Goal: Navigation & Orientation: Find specific page/section

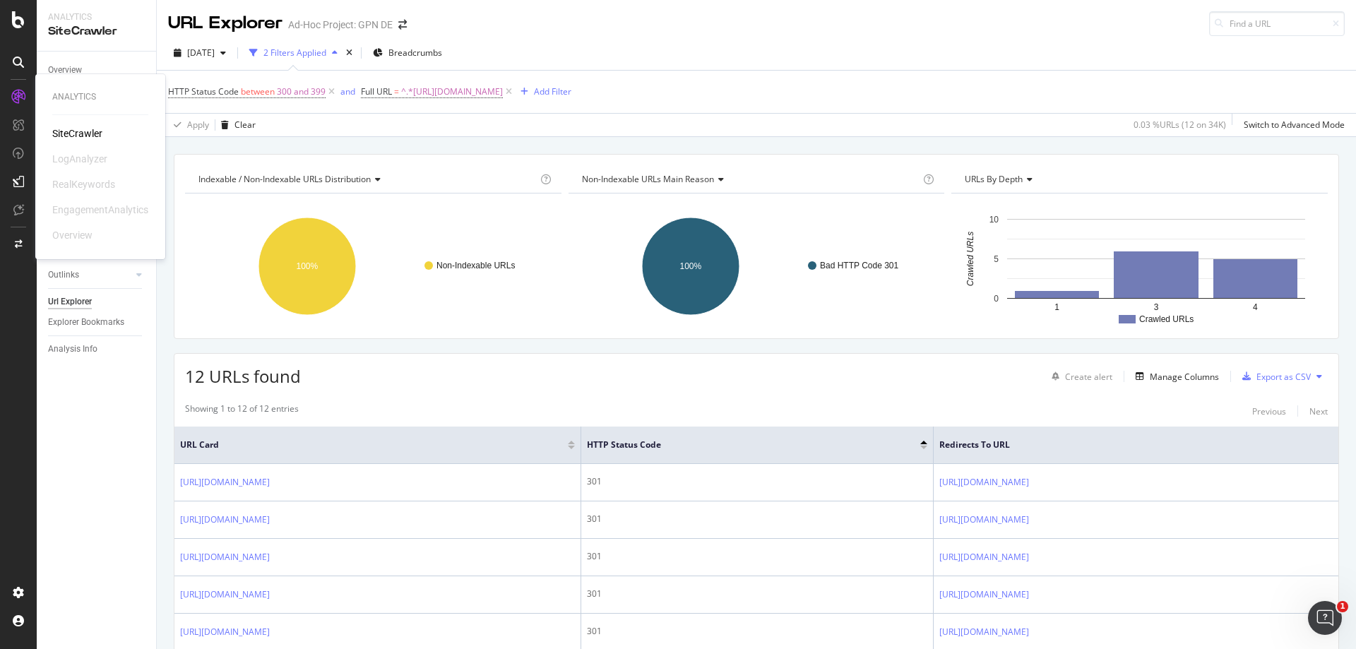
click at [71, 131] on div "SiteCrawler" at bounding box center [77, 133] width 50 height 14
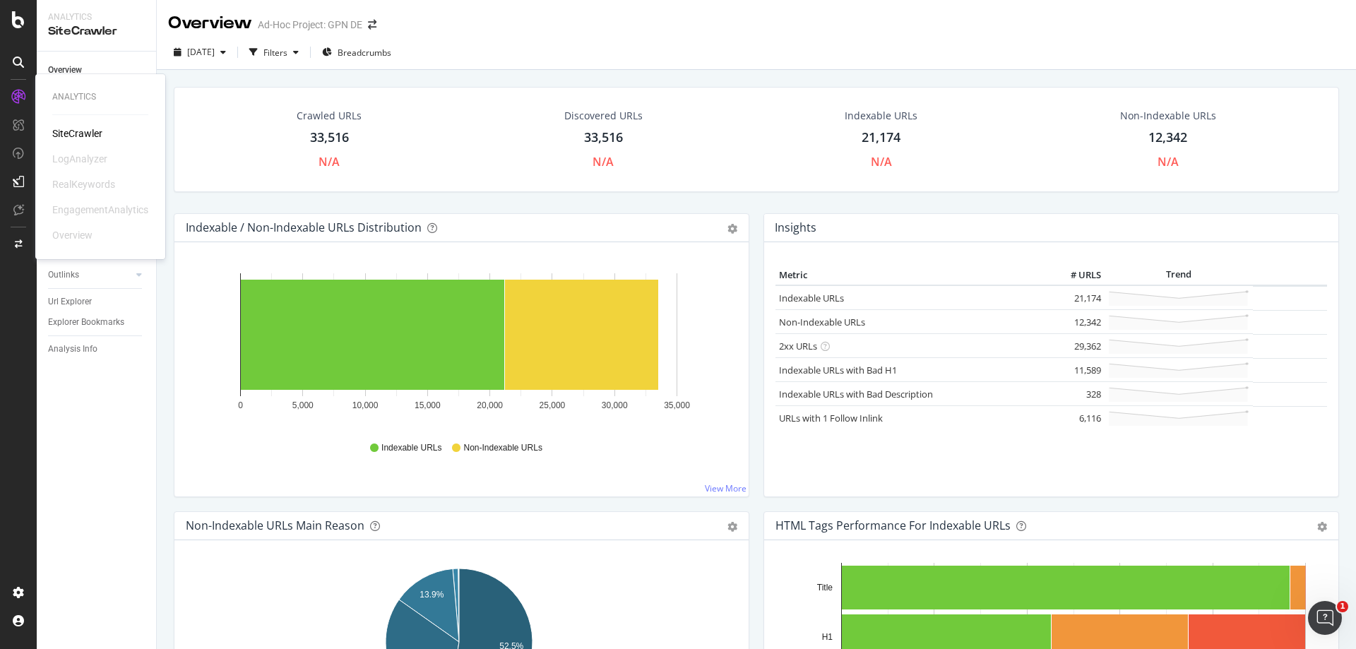
click at [16, 279] on div "Analytics SiteCrawler LogAnalyzer RealKeywords EngagementAnalytics Overview" at bounding box center [18, 333] width 34 height 496
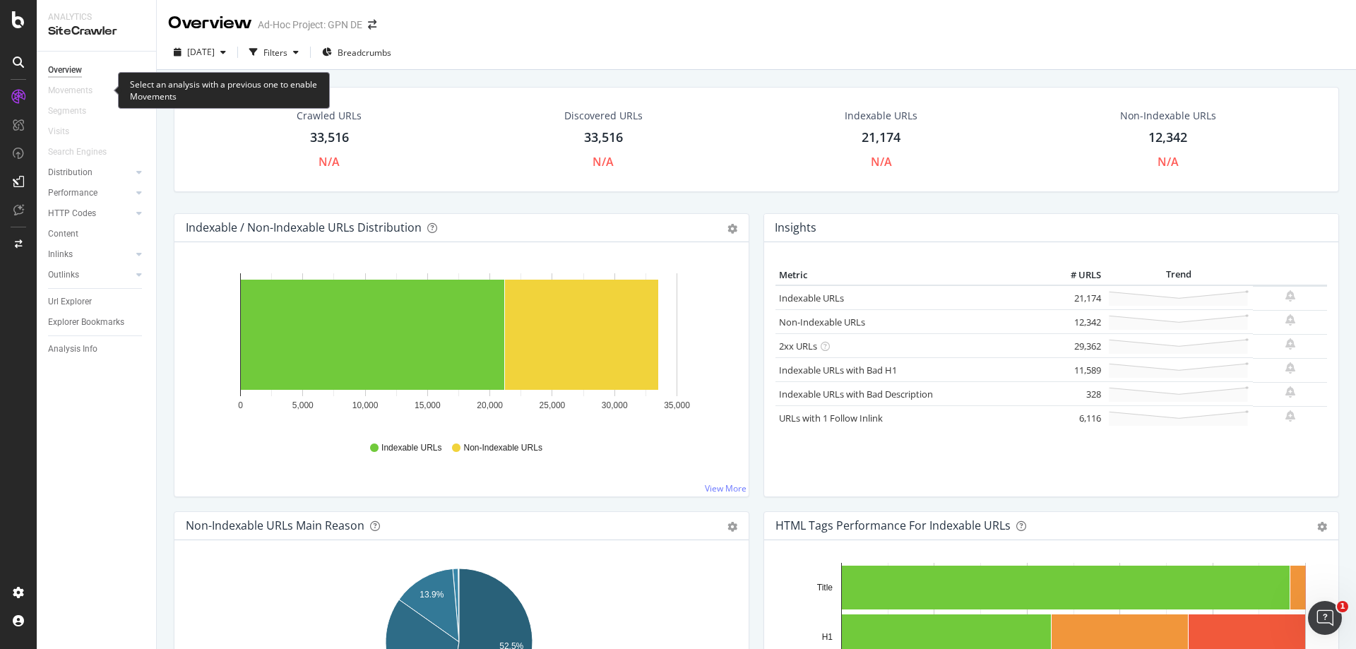
click at [80, 35] on div "SiteCrawler" at bounding box center [96, 31] width 97 height 16
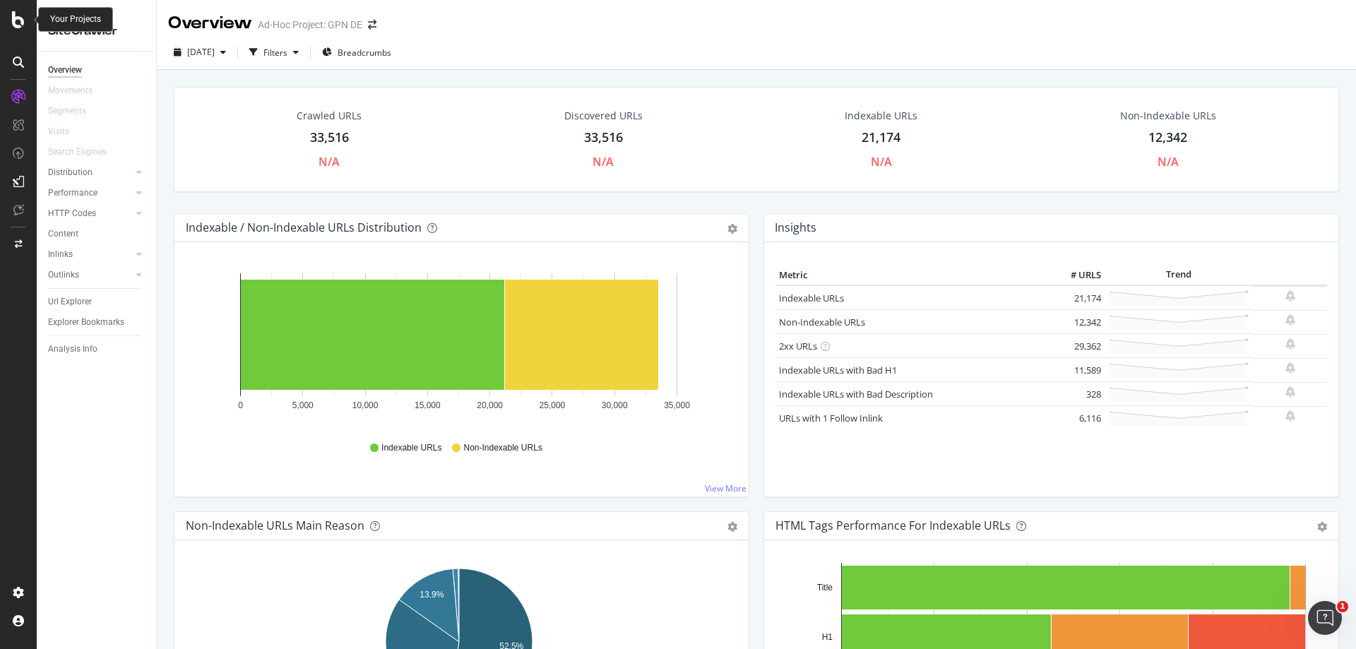
click at [13, 17] on icon at bounding box center [18, 19] width 13 height 17
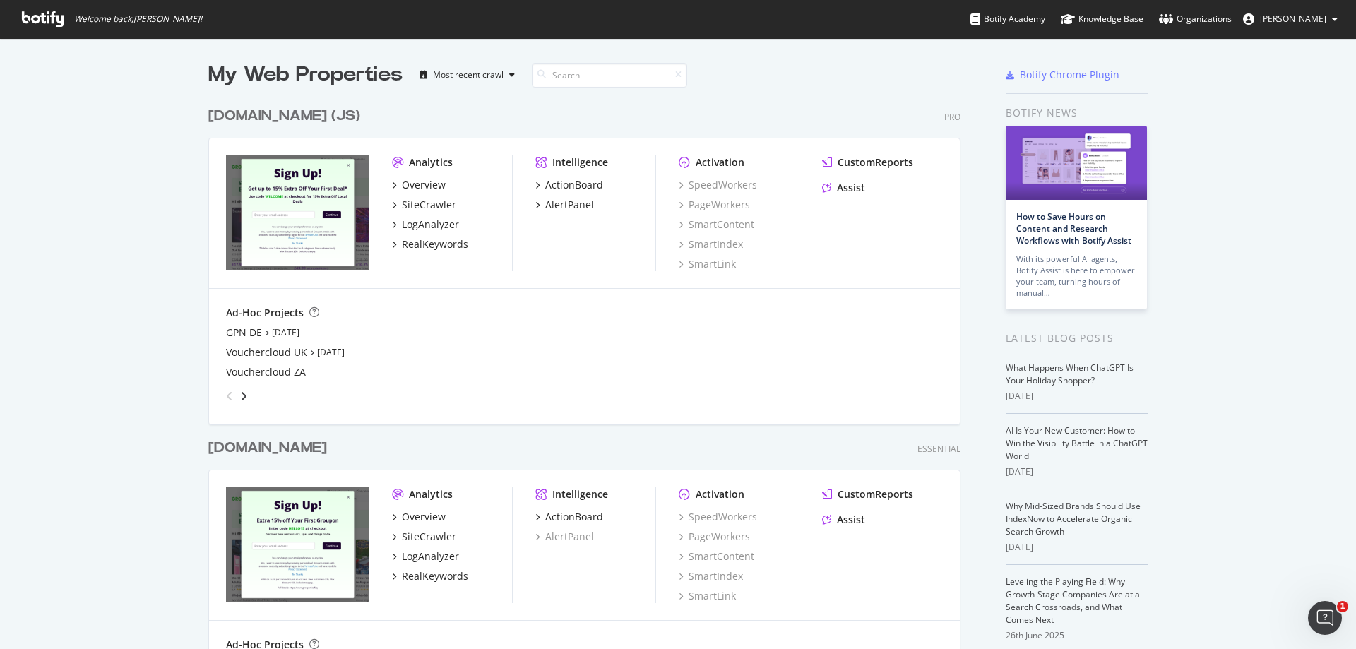
scroll to position [639, 1335]
click at [242, 394] on div "angle-right" at bounding box center [244, 396] width 10 height 14
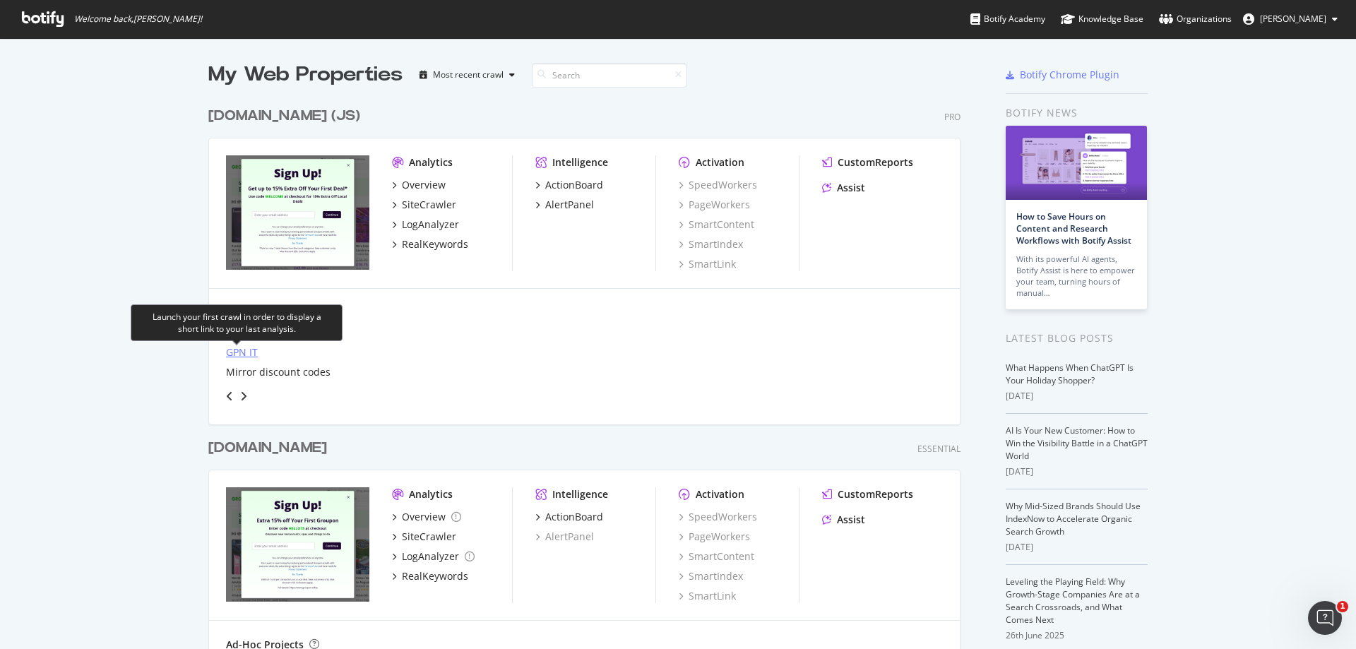
click at [237, 350] on div "GPN IT" at bounding box center [242, 352] width 32 height 14
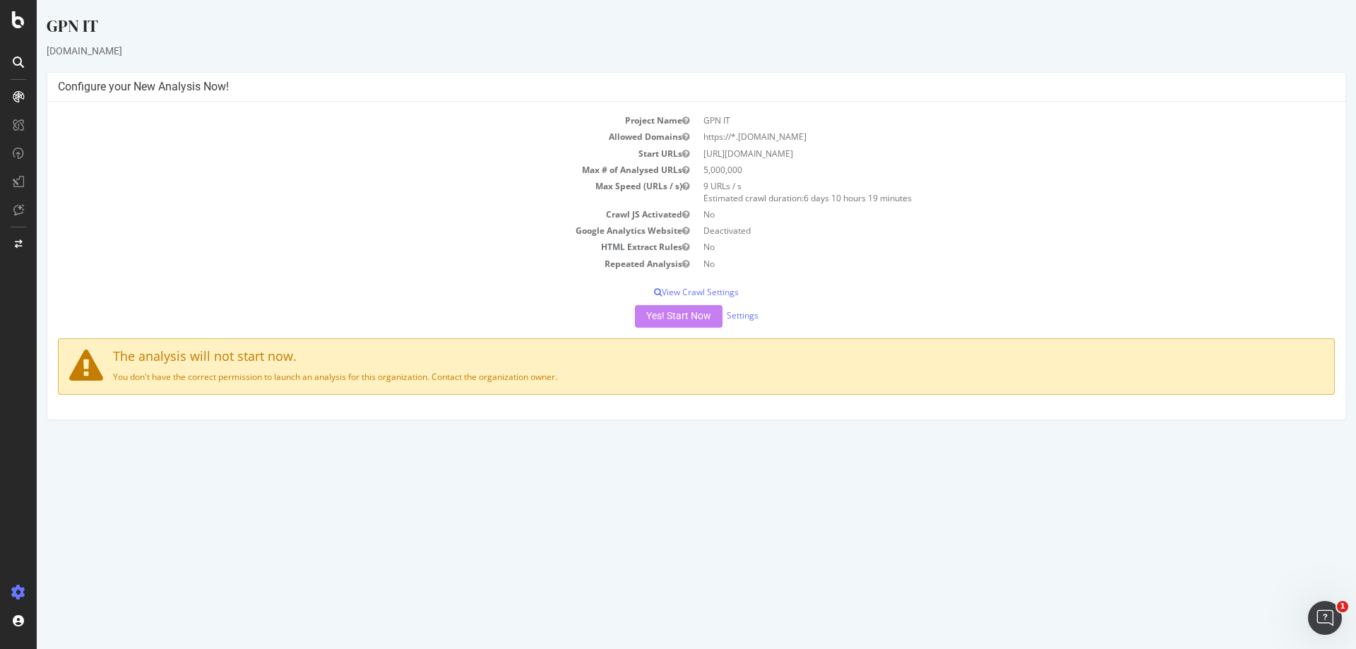
click at [699, 317] on div "Yes! Start Now Settings" at bounding box center [696, 316] width 1277 height 23
click at [666, 314] on div "Yes! Start Now Settings" at bounding box center [696, 316] width 1277 height 23
click at [697, 291] on p "View Crawl Settings" at bounding box center [696, 292] width 1277 height 12
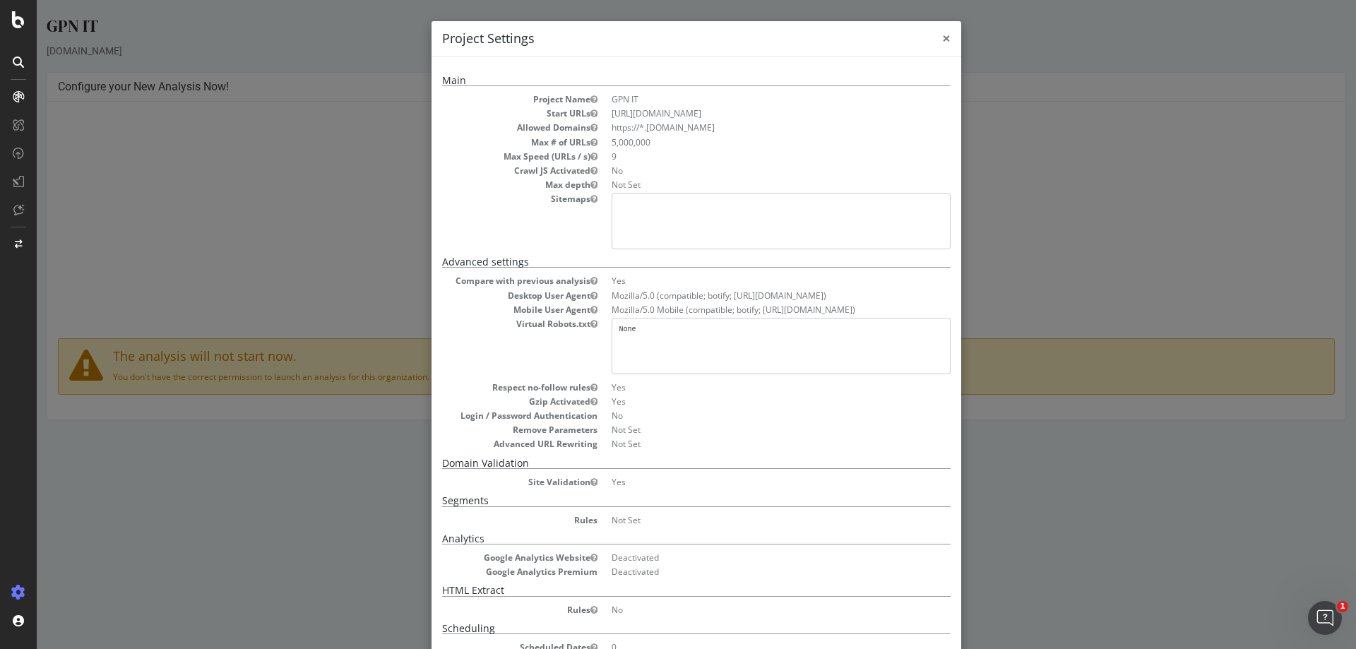
click at [903, 39] on span "×" at bounding box center [946, 38] width 8 height 20
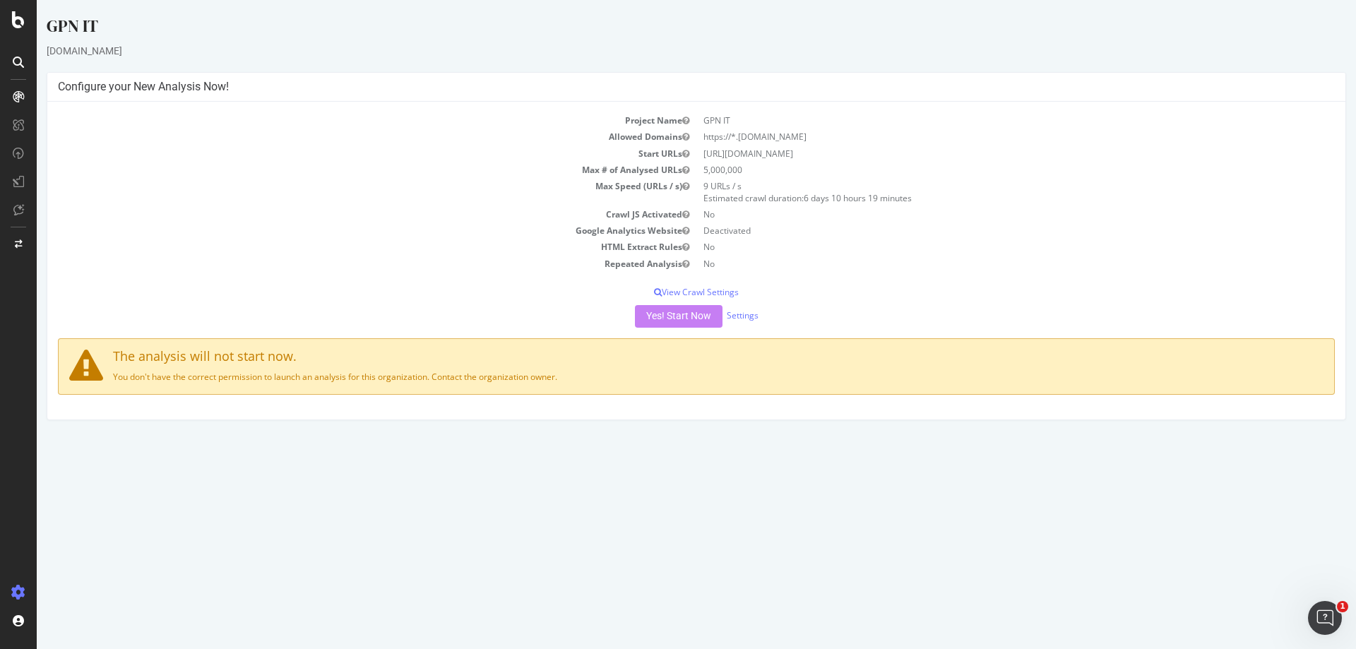
click at [395, 203] on td "Max Speed (URLs / s)" at bounding box center [377, 192] width 639 height 28
click at [68, 129] on div "SiteCrawler" at bounding box center [77, 133] width 50 height 14
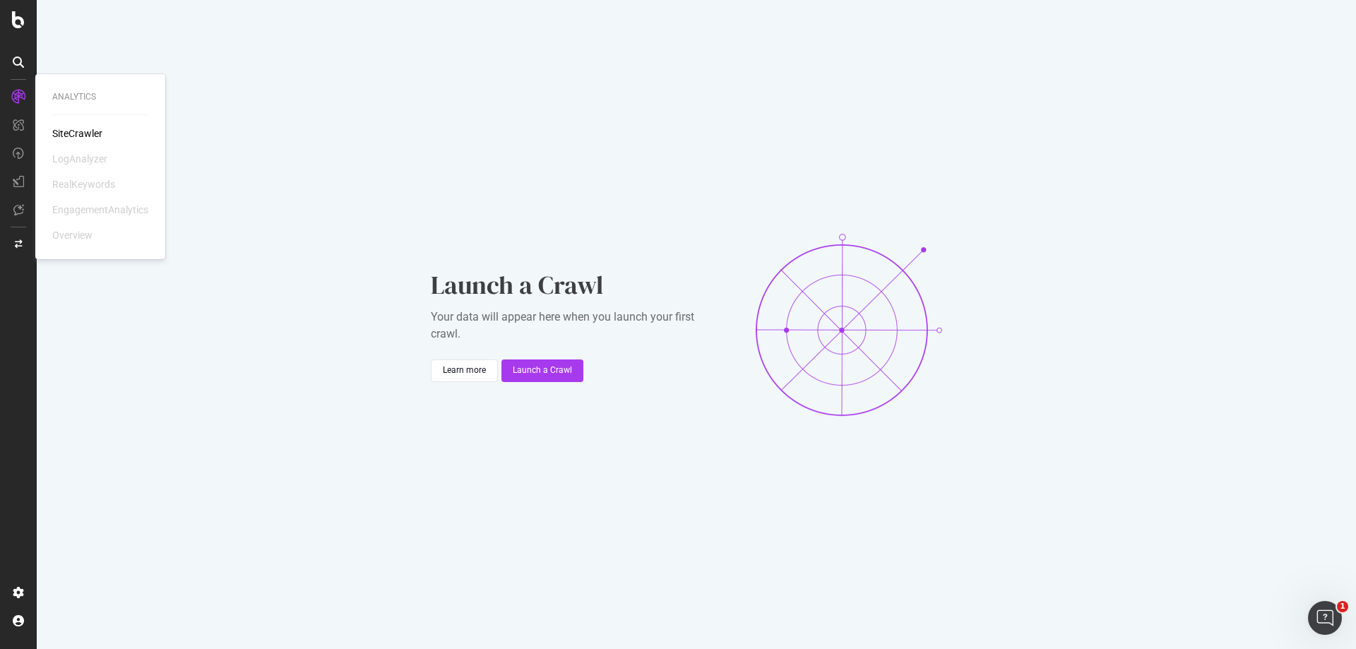
click at [80, 133] on div "SiteCrawler" at bounding box center [77, 133] width 50 height 14
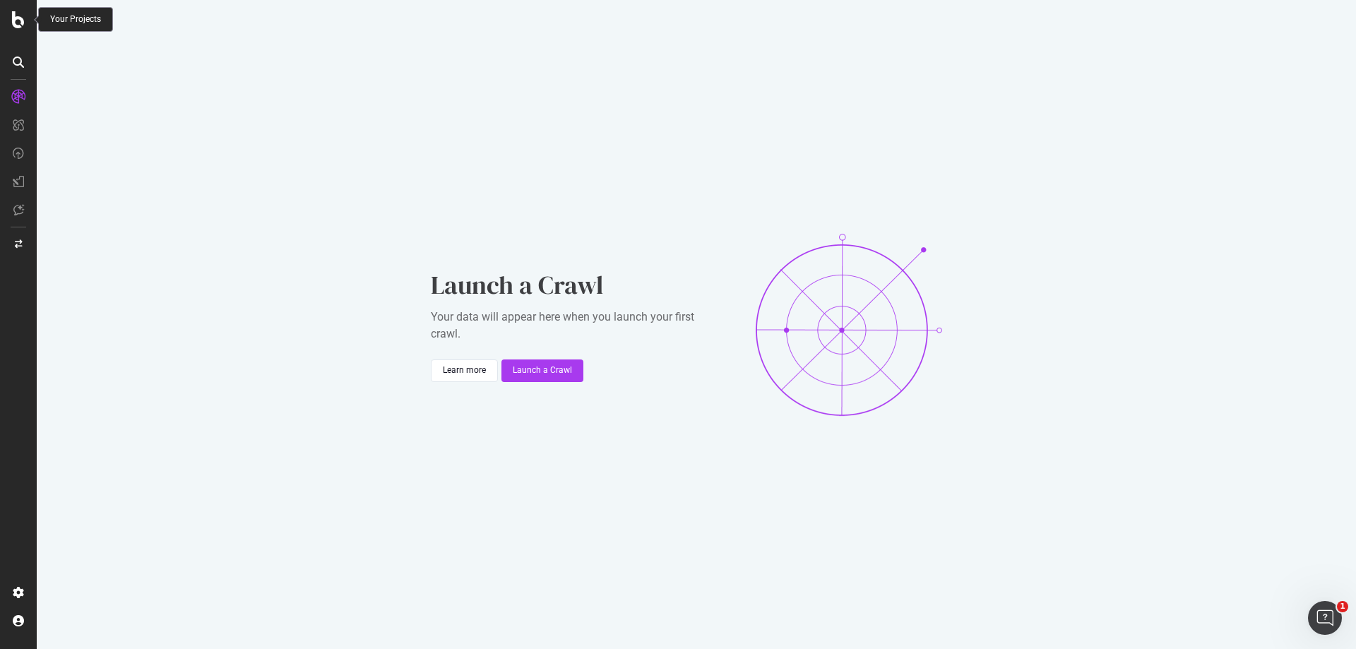
click at [20, 22] on icon at bounding box center [18, 19] width 13 height 17
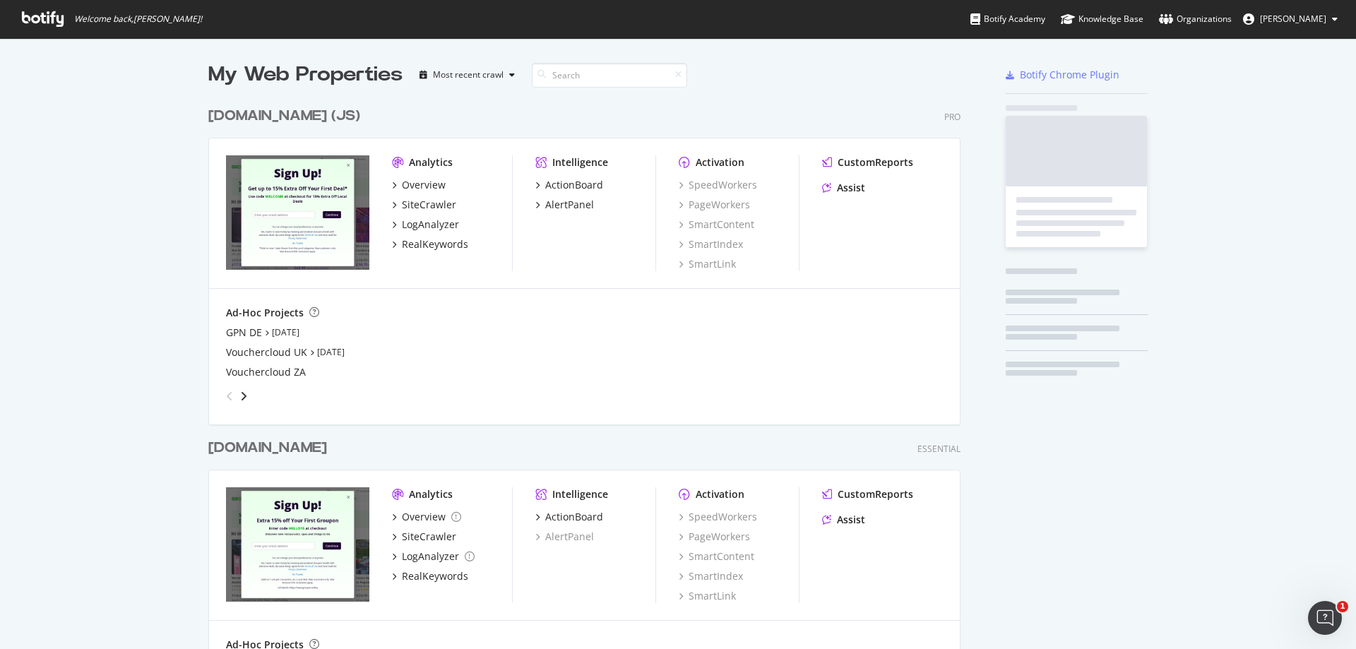
scroll to position [639, 1335]
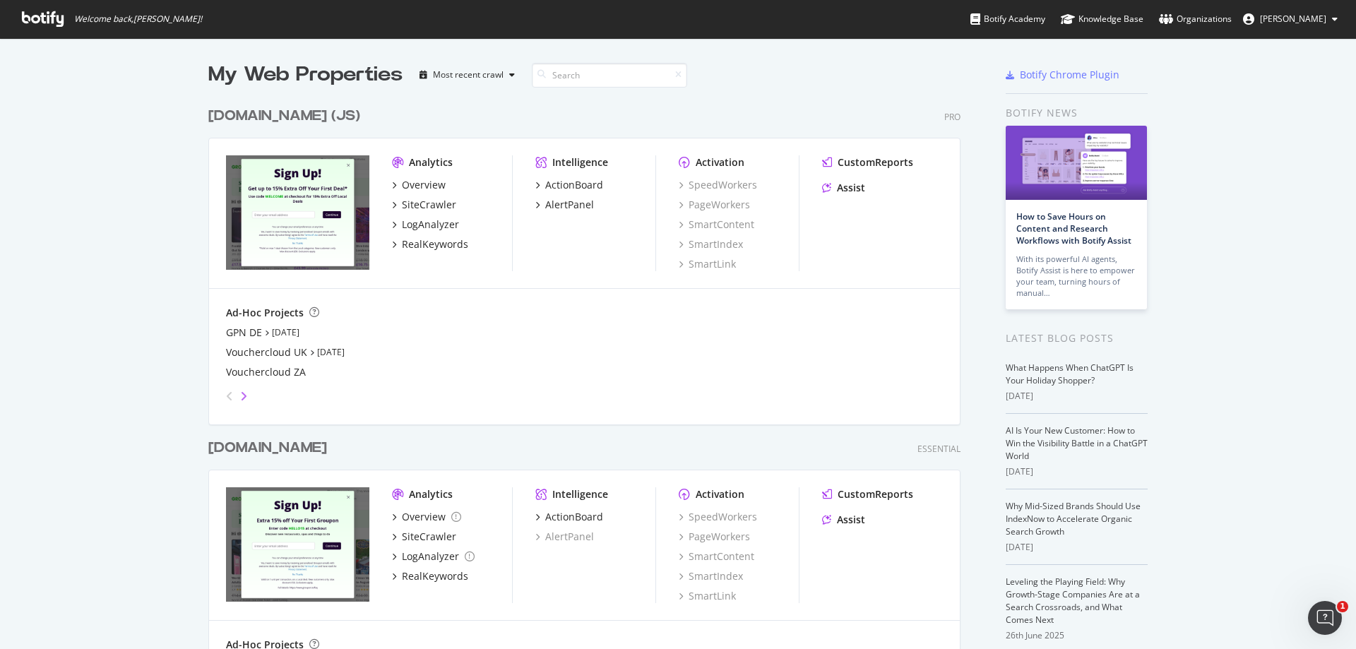
click at [241, 393] on icon "angle-right" at bounding box center [243, 396] width 7 height 11
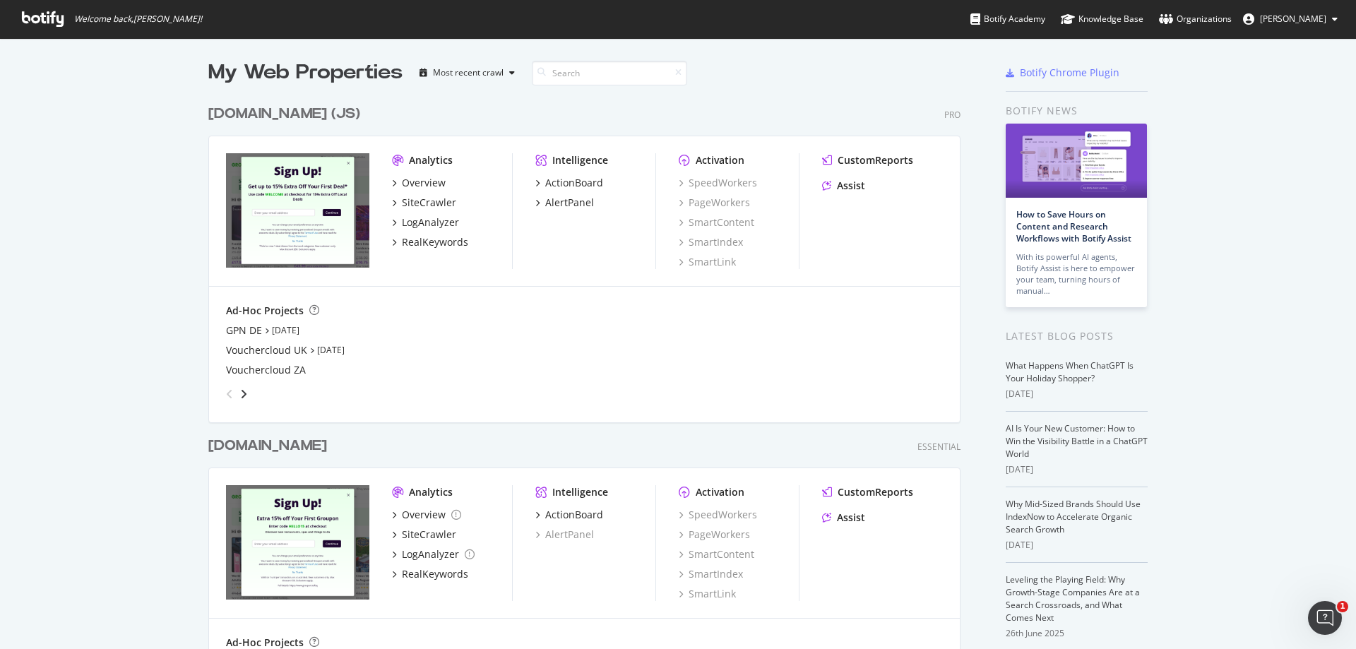
scroll to position [0, 0]
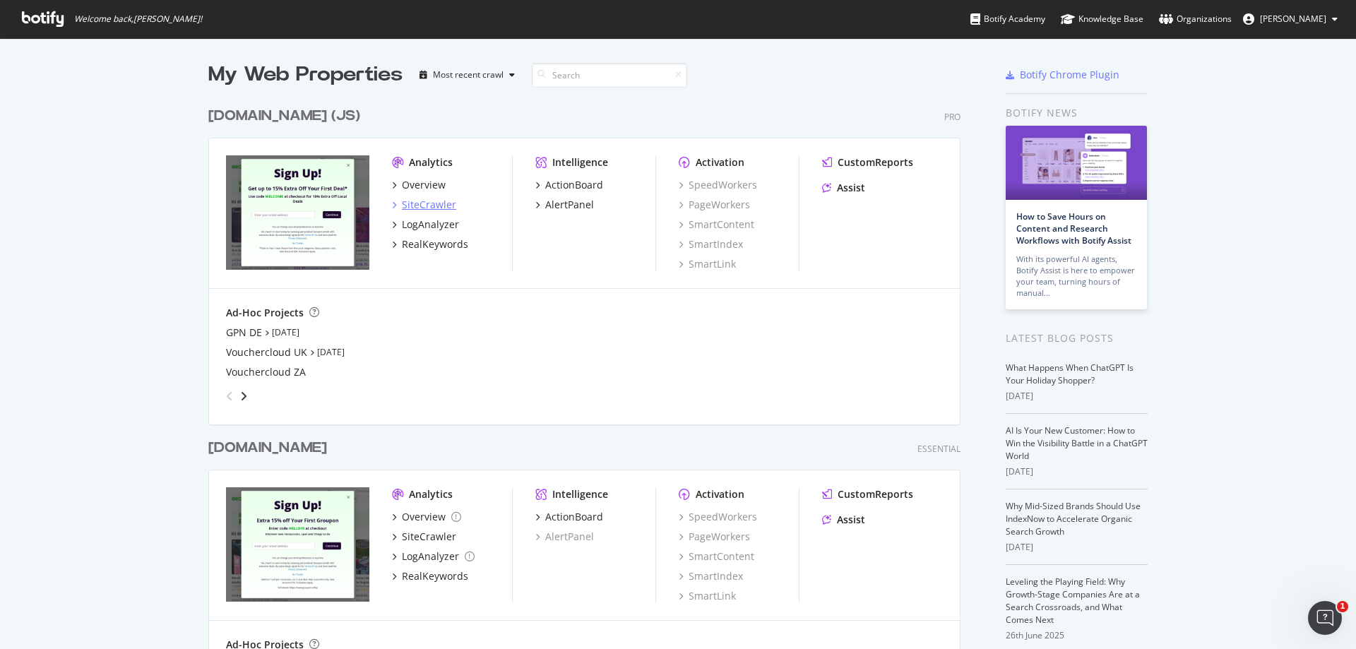
click at [430, 208] on div "SiteCrawler" at bounding box center [429, 205] width 54 height 14
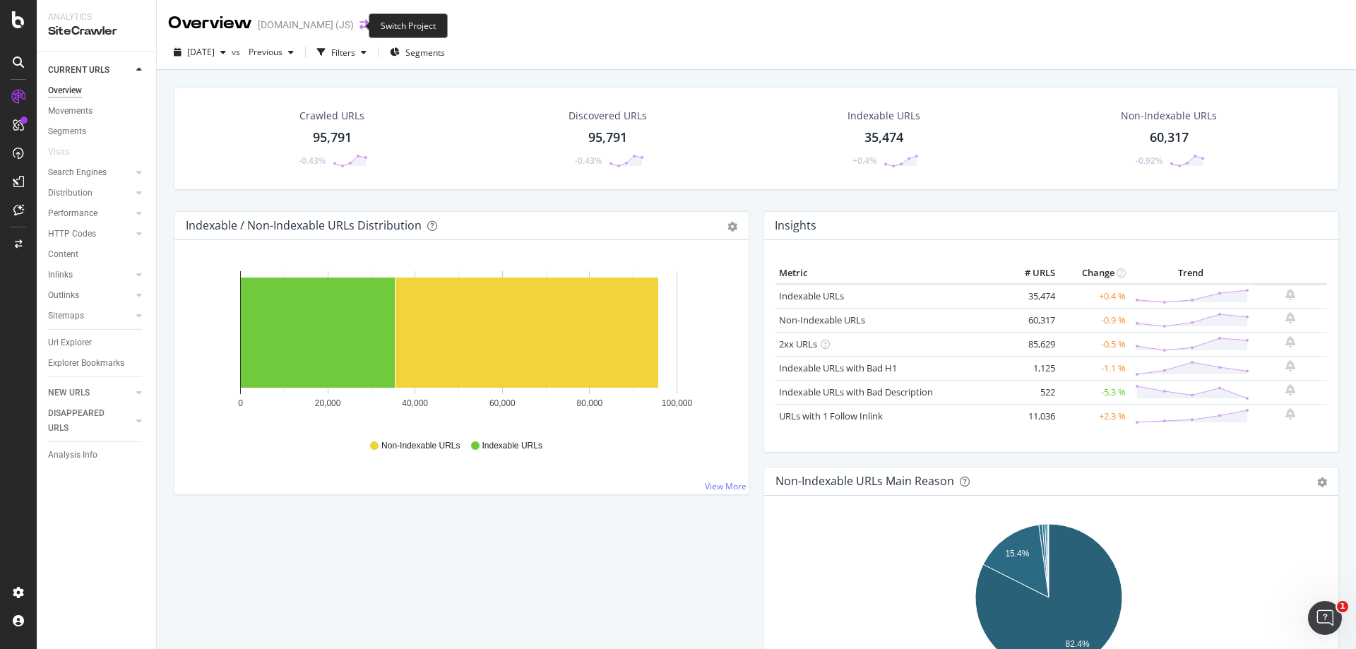
click at [360, 26] on icon "arrow-right-arrow-left" at bounding box center [364, 25] width 8 height 10
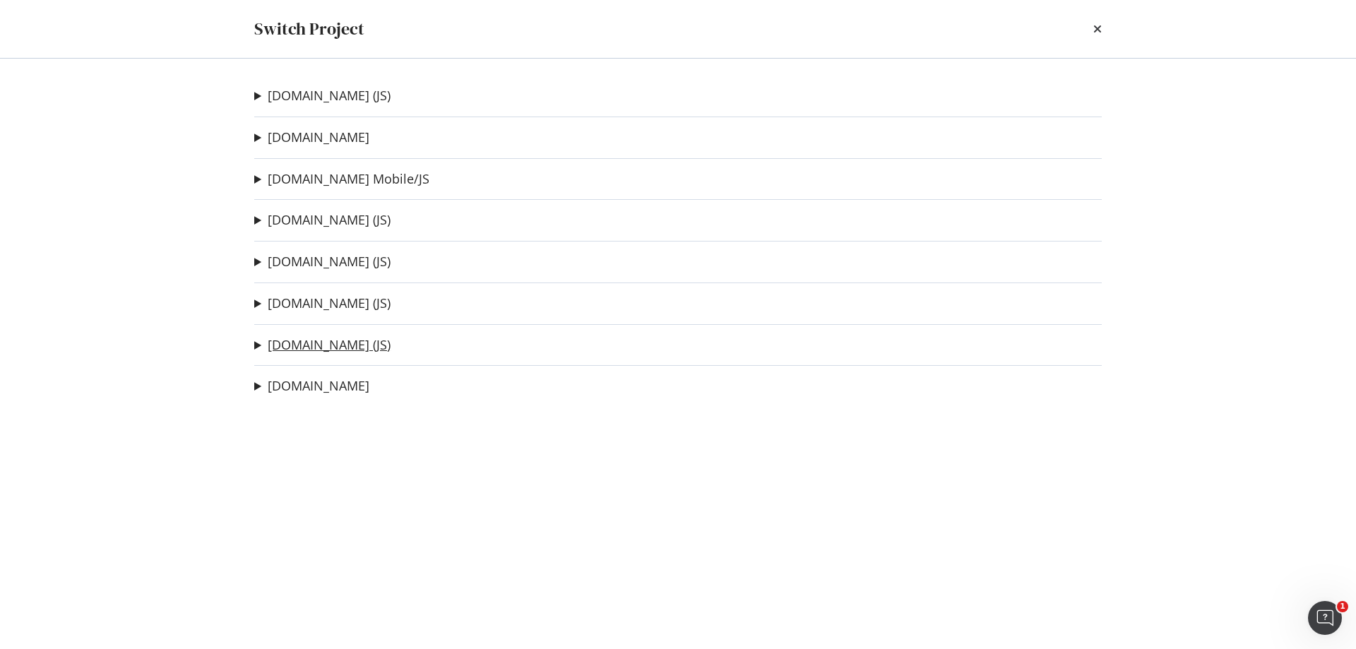
click at [305, 346] on link "[DOMAIN_NAME] (JS)" at bounding box center [329, 345] width 123 height 15
